Goal: Check status

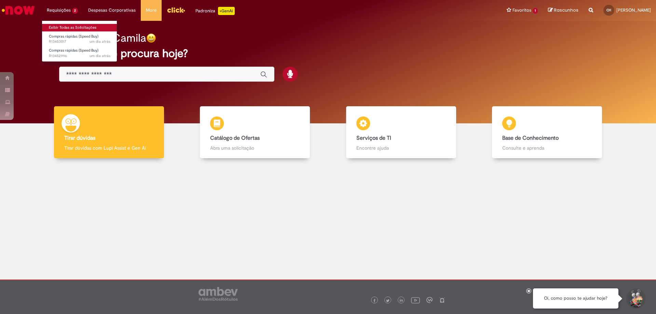
click at [69, 28] on link "Exibir Todas as Solicitações" at bounding box center [79, 28] width 75 height 8
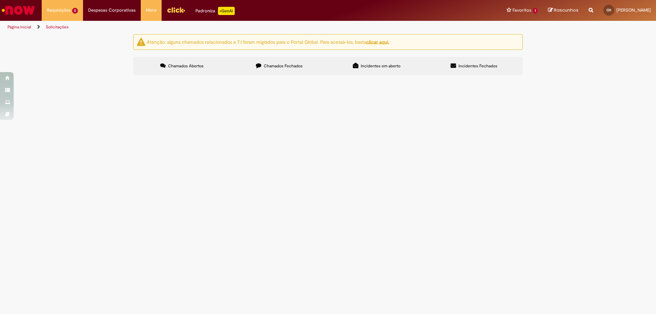
click at [278, 69] on label "Chamados Fechados" at bounding box center [279, 66] width 97 height 18
click at [0, 0] on span "Serviço de análise de ruído e vibração - 2025" at bounding box center [0, 0] width 0 height 0
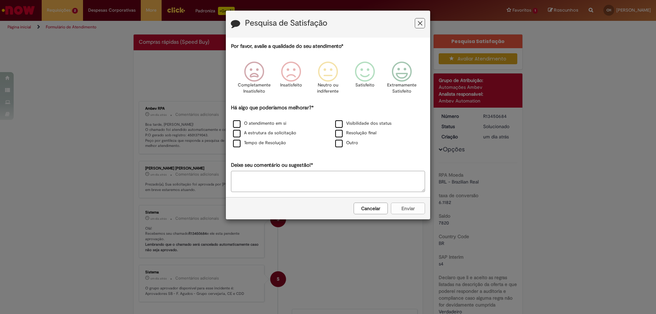
drag, startPoint x: 376, startPoint y: 212, endPoint x: 349, endPoint y: 199, distance: 29.7
click at [373, 209] on button "Cancelar" at bounding box center [371, 209] width 34 height 12
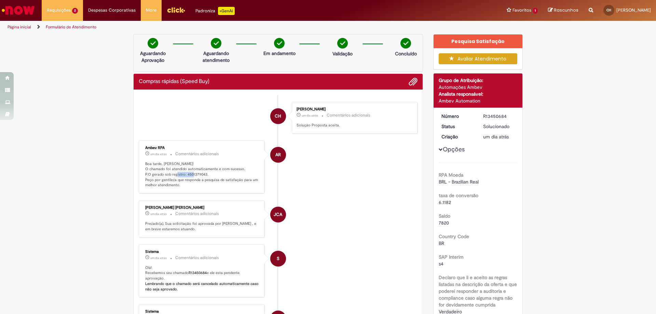
drag, startPoint x: 184, startPoint y: 175, endPoint x: 203, endPoint y: 173, distance: 19.6
click at [203, 173] on p "Boa tarde, [PERSON_NAME]! O chamado foi atendido automaticamente e com sucesso.…" at bounding box center [202, 174] width 114 height 27
copy p "4501379043"
